Goal: Task Accomplishment & Management: Manage account settings

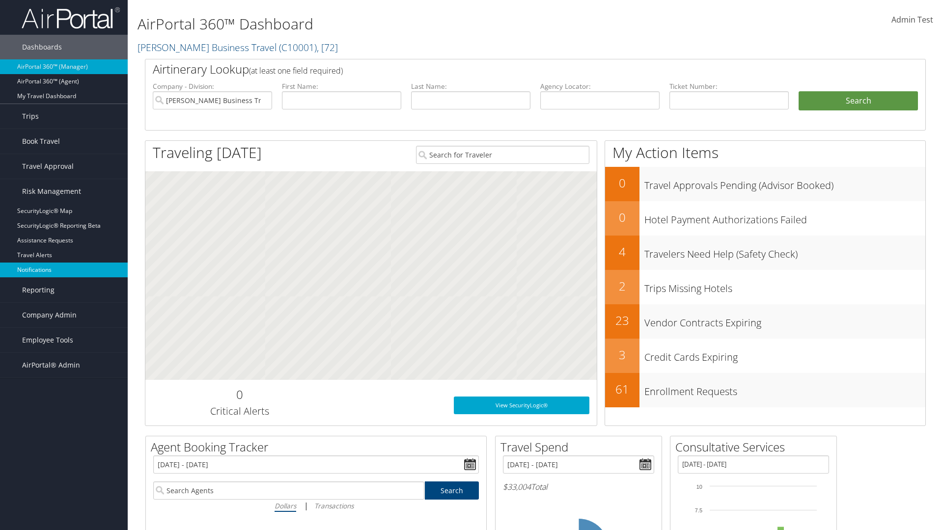
click at [64, 270] on link "Notifications" at bounding box center [64, 270] width 128 height 15
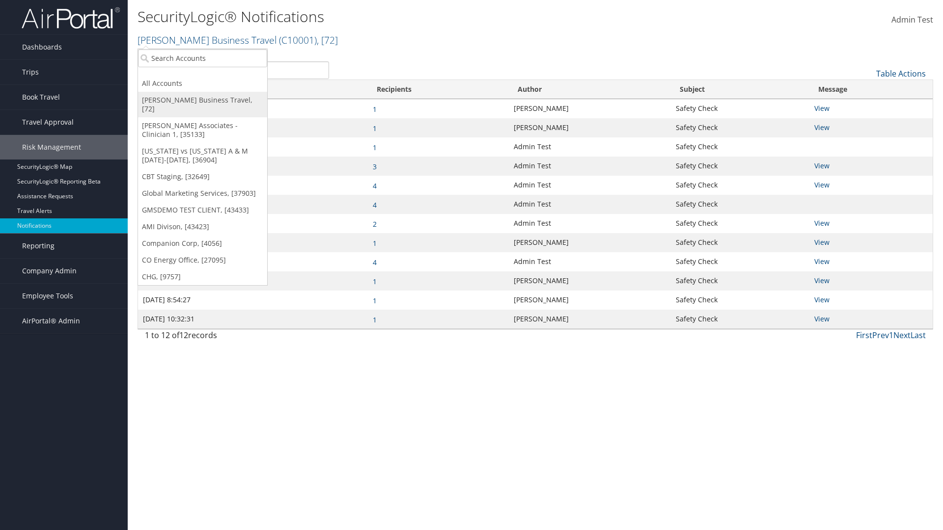
click at [202, 100] on link "[PERSON_NAME] Business Travel, [72]" at bounding box center [202, 105] width 129 height 26
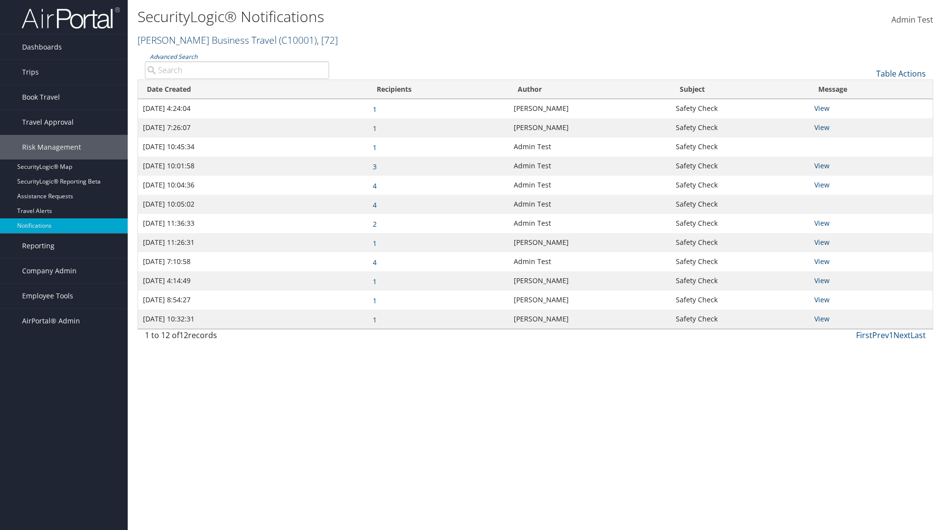
click at [202, 40] on link "[PERSON_NAME] Business Travel ( C10001 ) , [ 72 ]" at bounding box center [238, 39] width 200 height 13
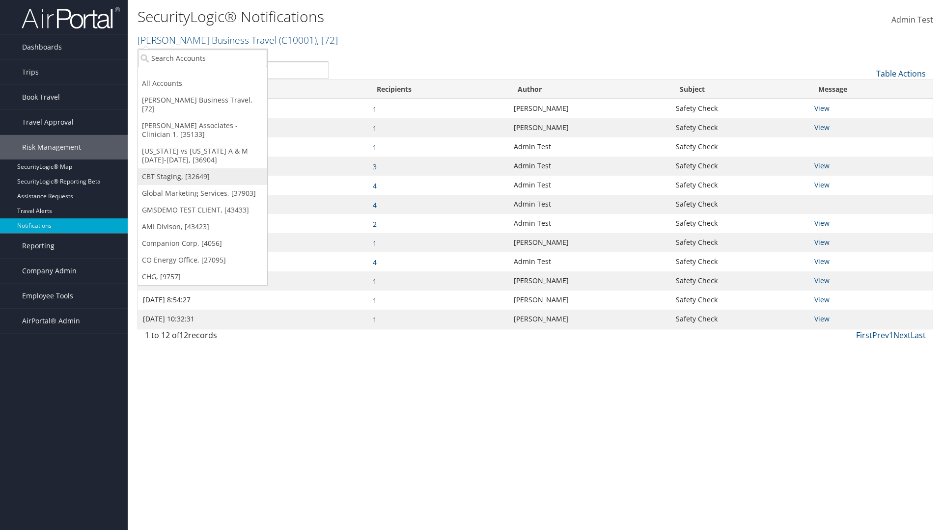
click at [202, 168] on link "CBT Staging, [32649]" at bounding box center [202, 176] width 129 height 17
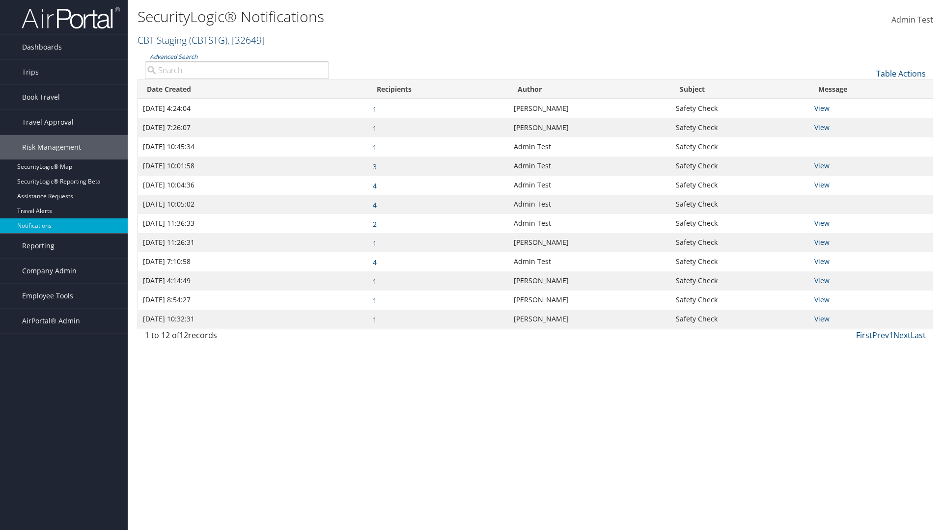
click at [162, 40] on link "CBT Staging ( CBTSTG ) , [ 32649 ]" at bounding box center [201, 39] width 127 height 13
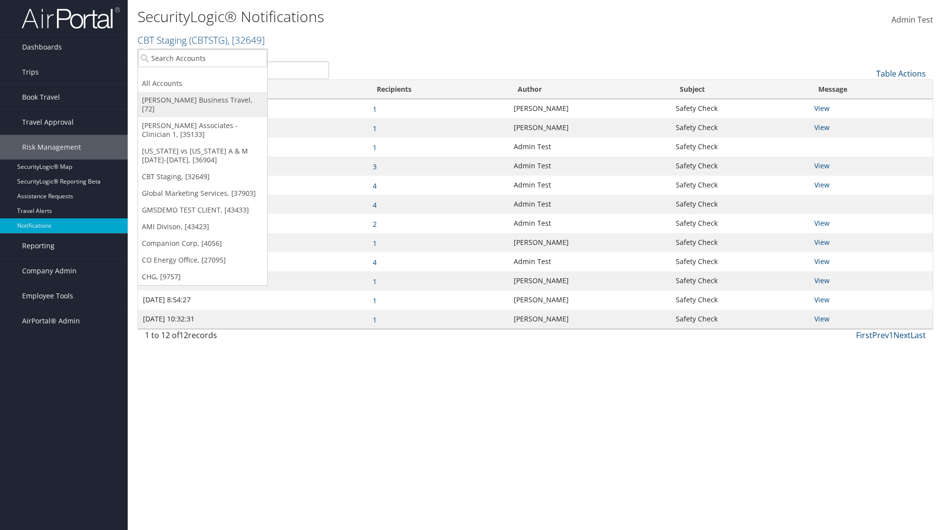
click at [202, 100] on link "[PERSON_NAME] Business Travel, [72]" at bounding box center [202, 105] width 129 height 26
